Goal: Transaction & Acquisition: Purchase product/service

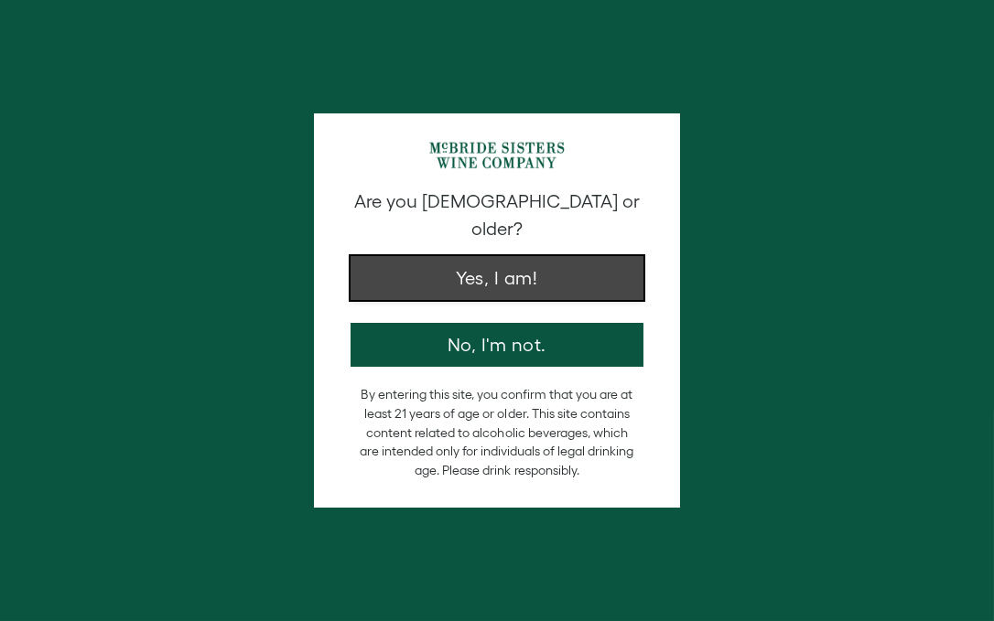
click at [514, 256] on button "Yes, I am!" at bounding box center [496, 278] width 293 height 44
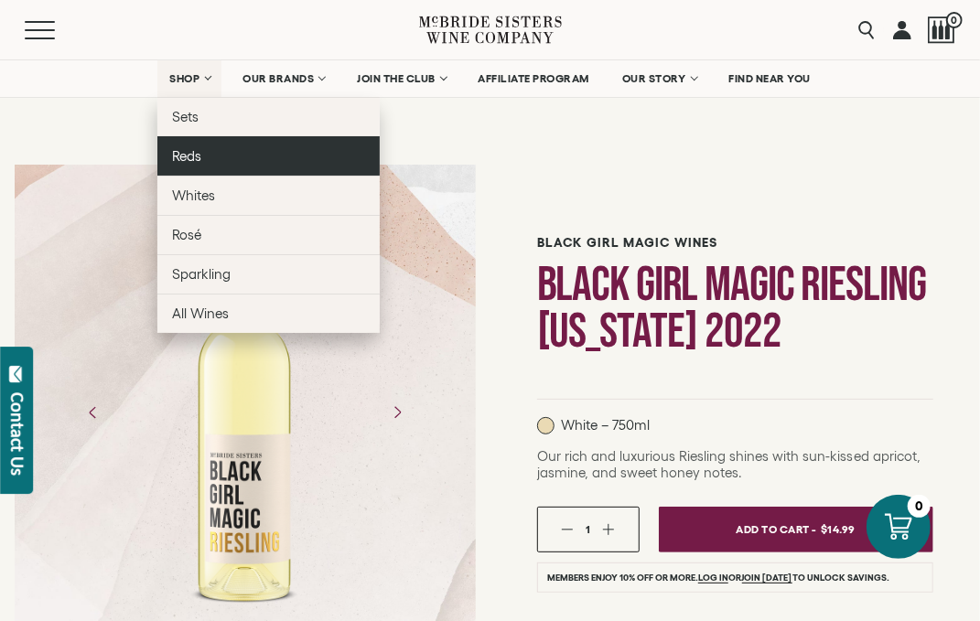
drag, startPoint x: 221, startPoint y: 119, endPoint x: 245, endPoint y: 169, distance: 55.7
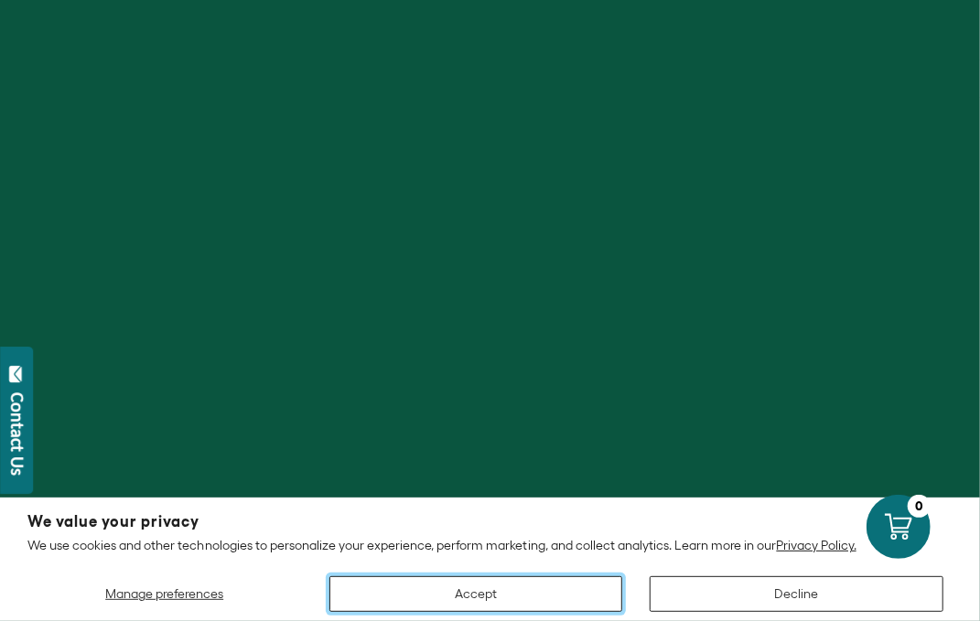
click at [499, 592] on button "Accept" at bounding box center [476, 594] width 294 height 36
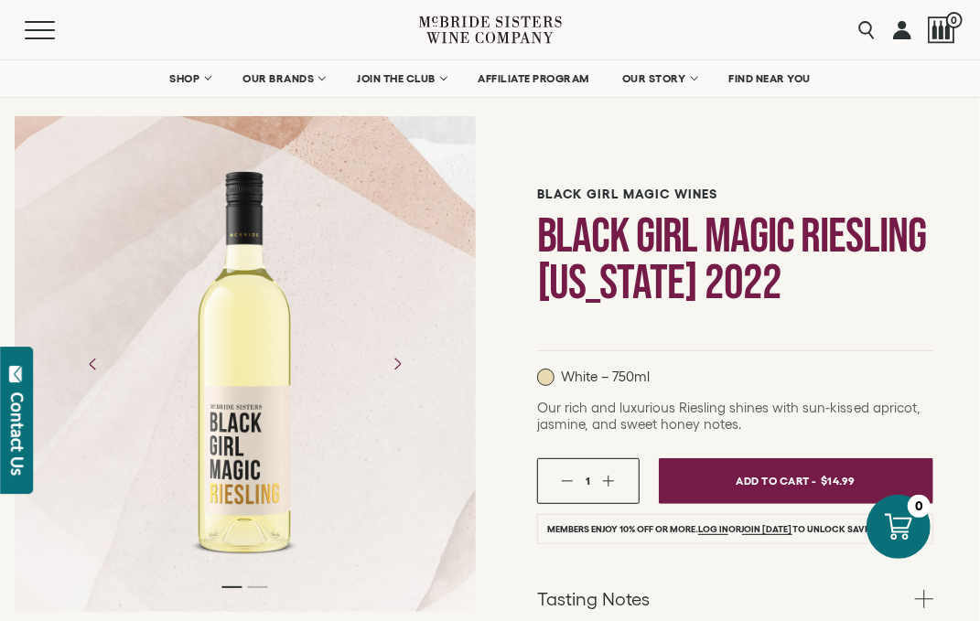
scroll to position [91, 0]
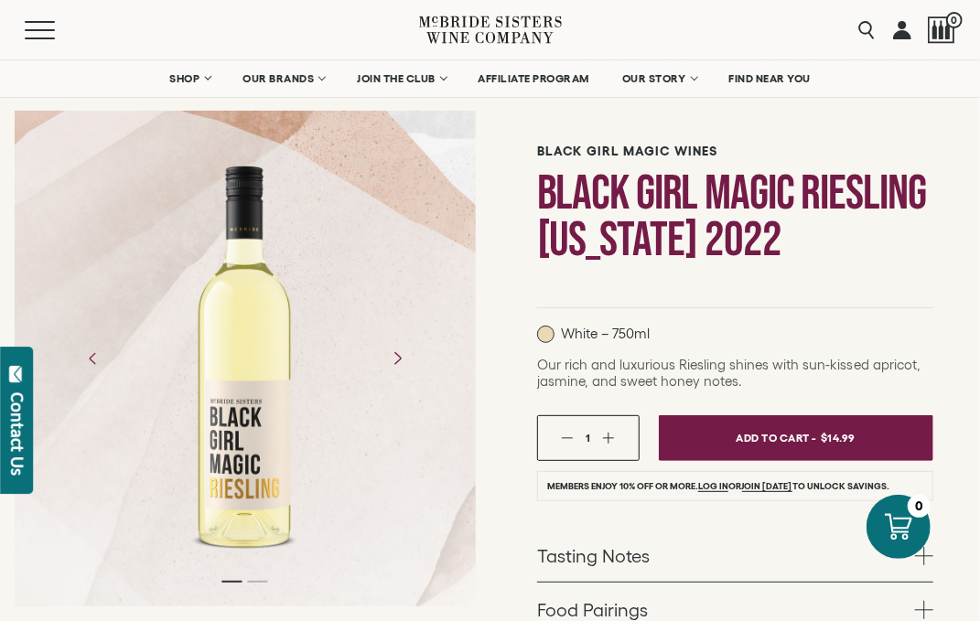
click at [401, 362] on icon "Next" at bounding box center [397, 358] width 32 height 32
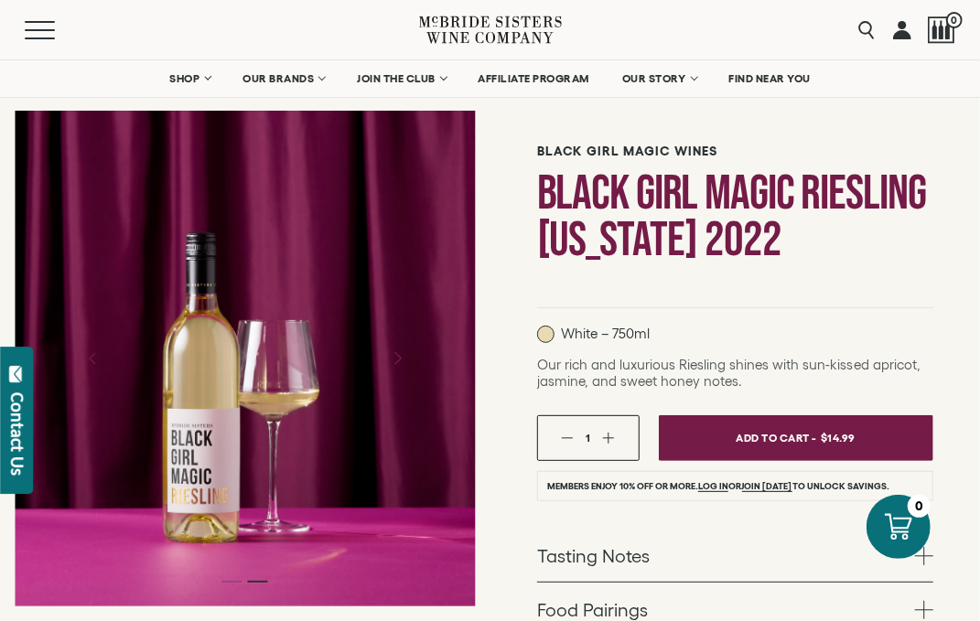
click at [403, 359] on icon "Next" at bounding box center [397, 358] width 32 height 32
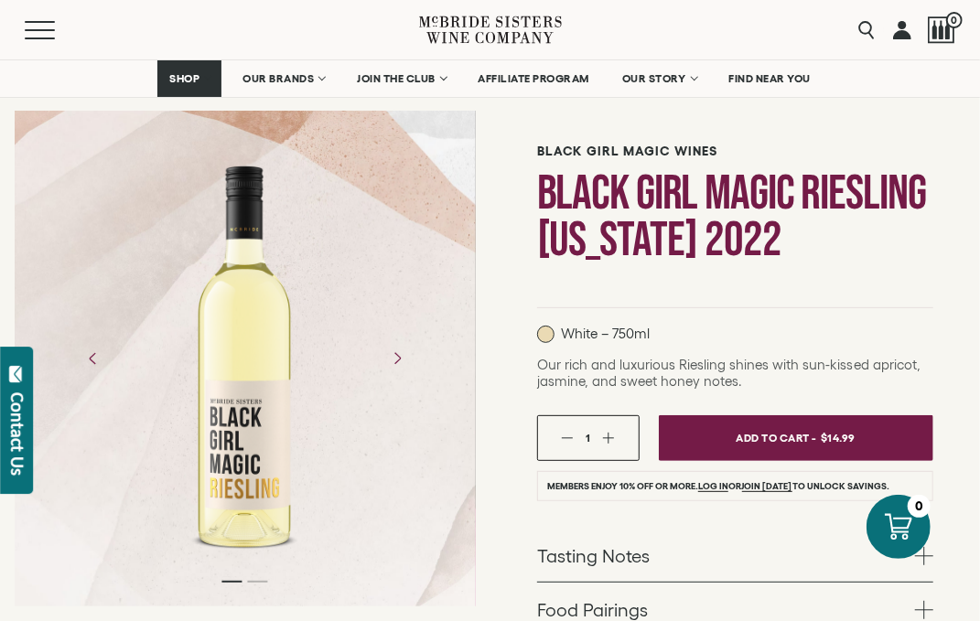
scroll to position [457, 0]
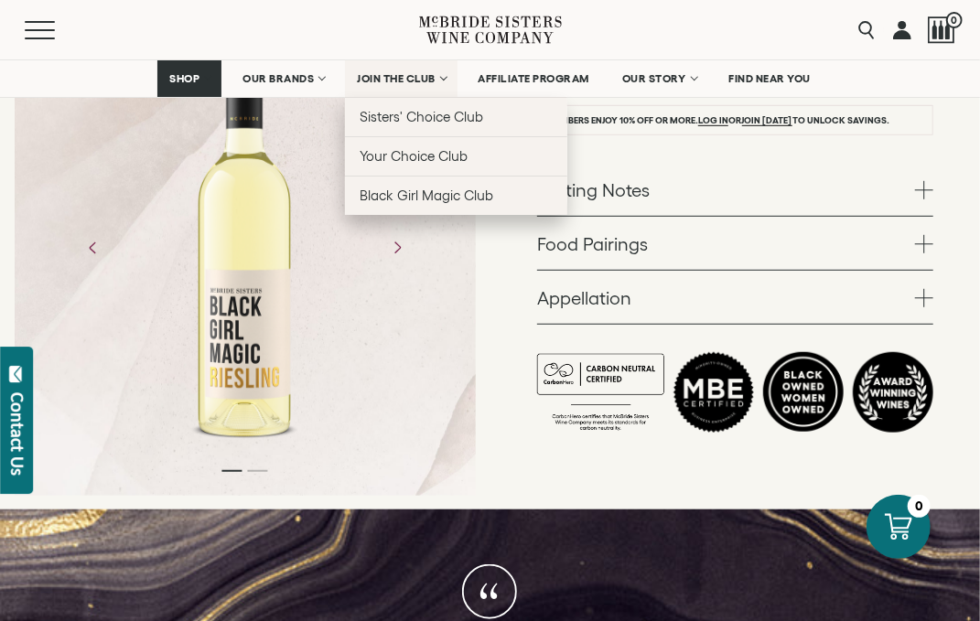
drag, startPoint x: 491, startPoint y: 280, endPoint x: 498, endPoint y: 293, distance: 14.3
